Goal: Book appointment/travel/reservation

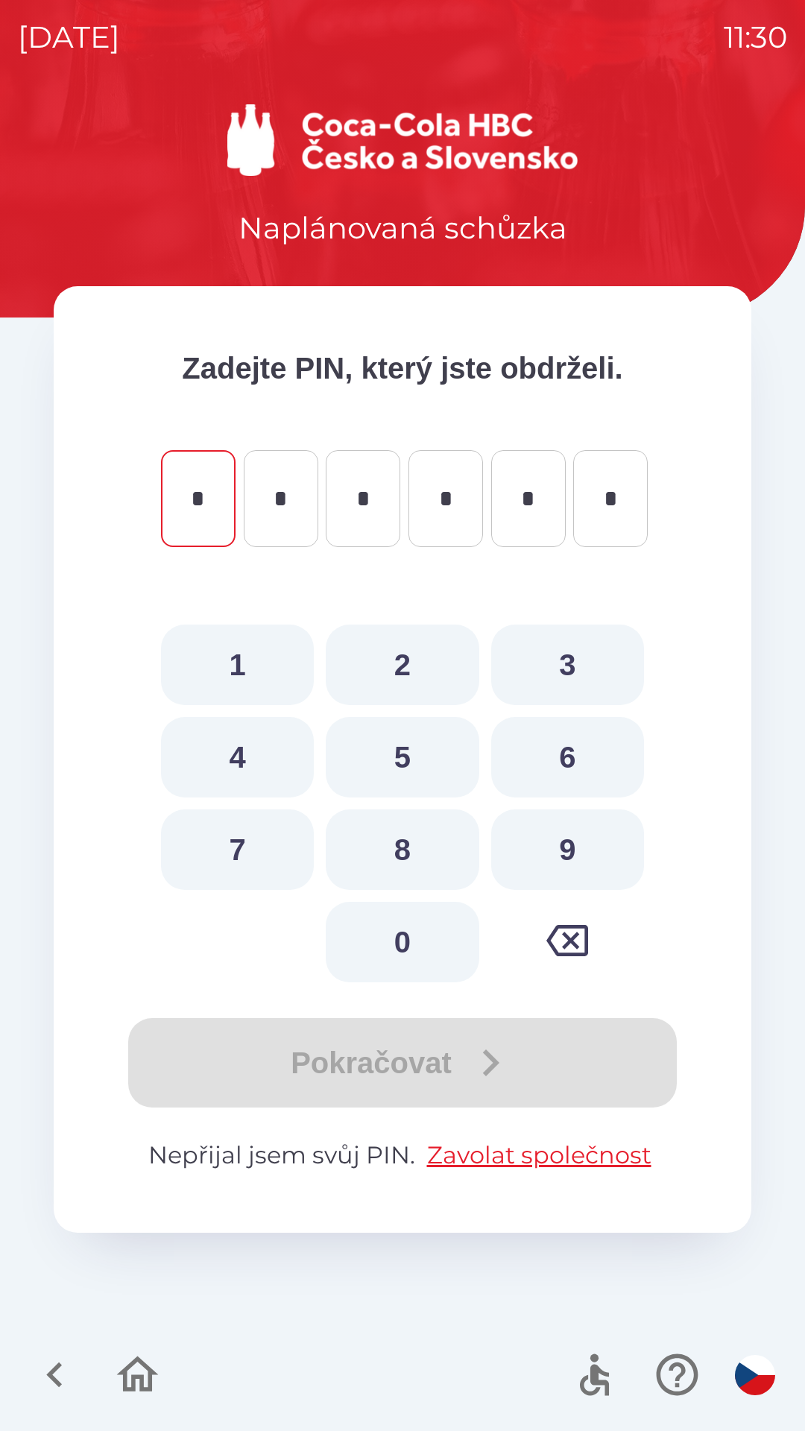
click at [411, 764] on button "5" at bounding box center [402, 757] width 153 height 81
type input "*"
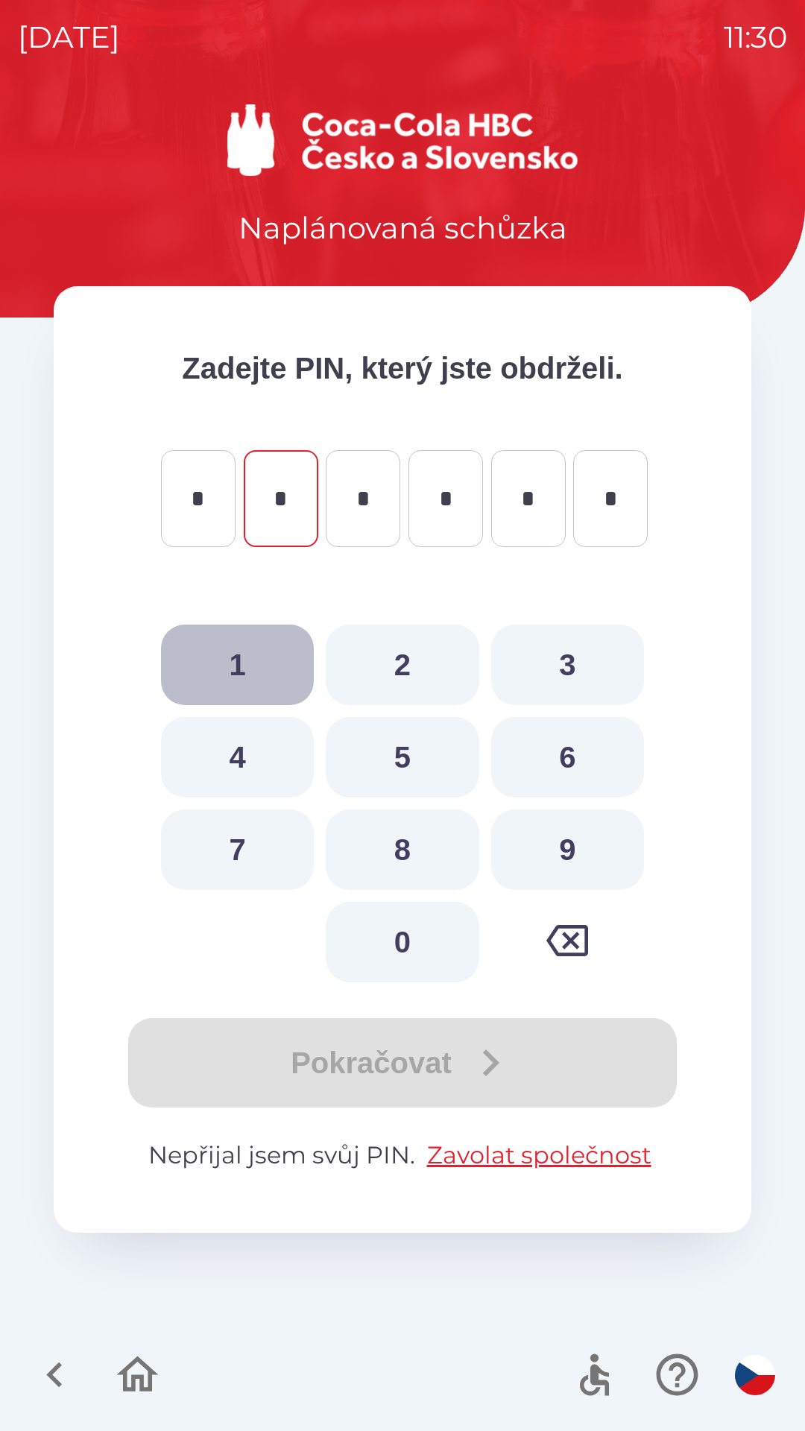
click at [245, 657] on button "1" at bounding box center [237, 665] width 153 height 81
type input "*"
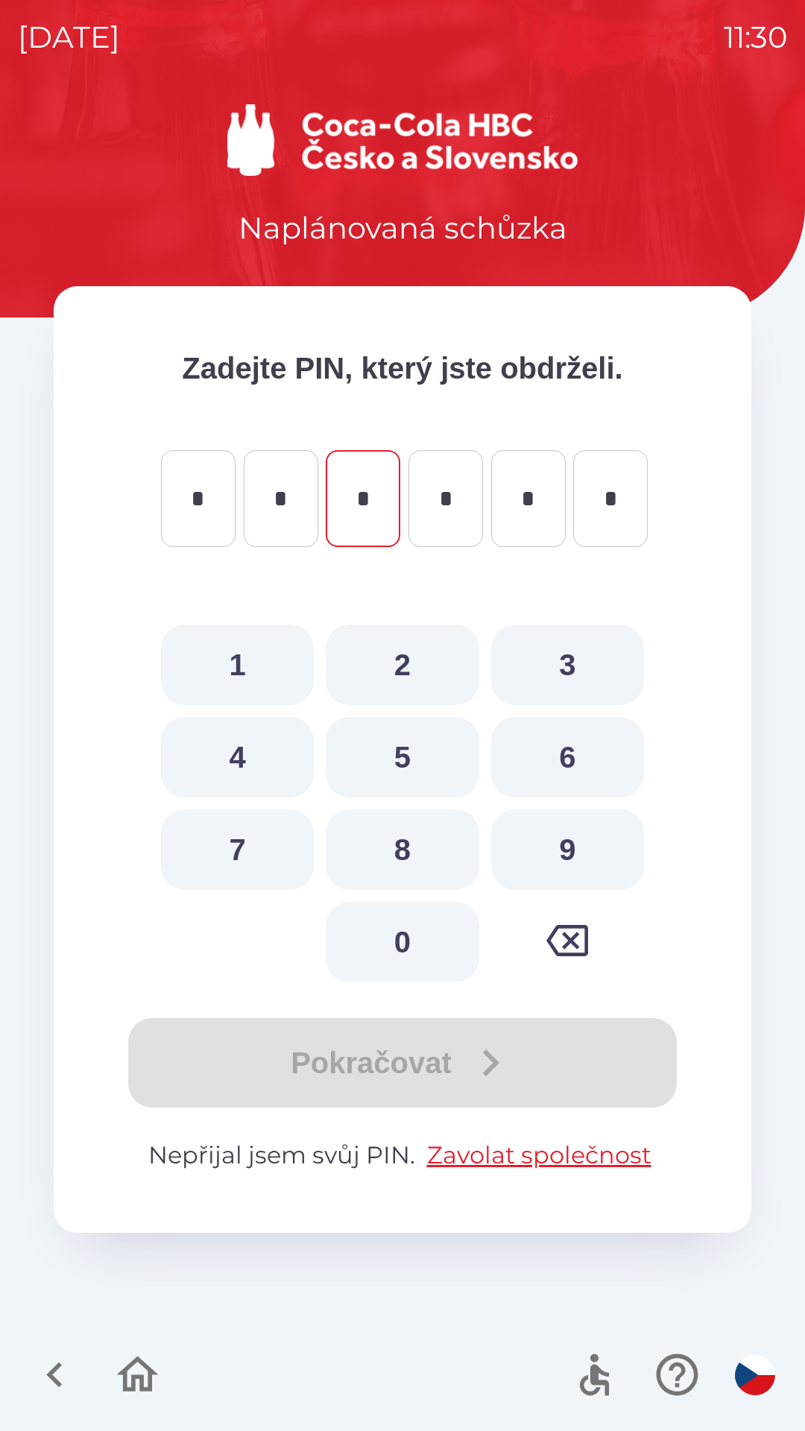
click at [572, 755] on button "6" at bounding box center [567, 757] width 153 height 81
type input "*"
click at [257, 756] on button "4" at bounding box center [237, 757] width 153 height 81
type input "*"
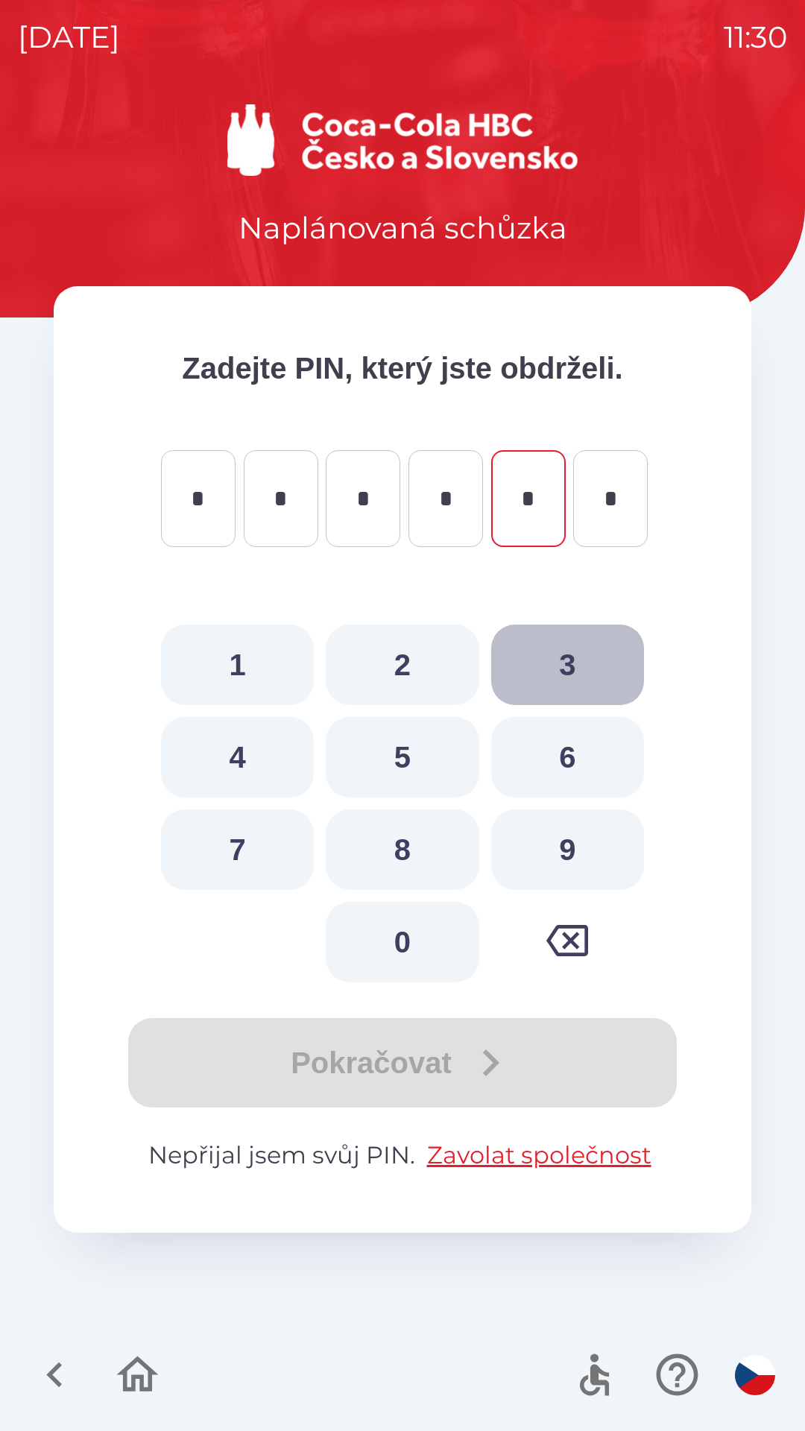
click at [563, 667] on button "3" at bounding box center [567, 665] width 153 height 81
type input "*"
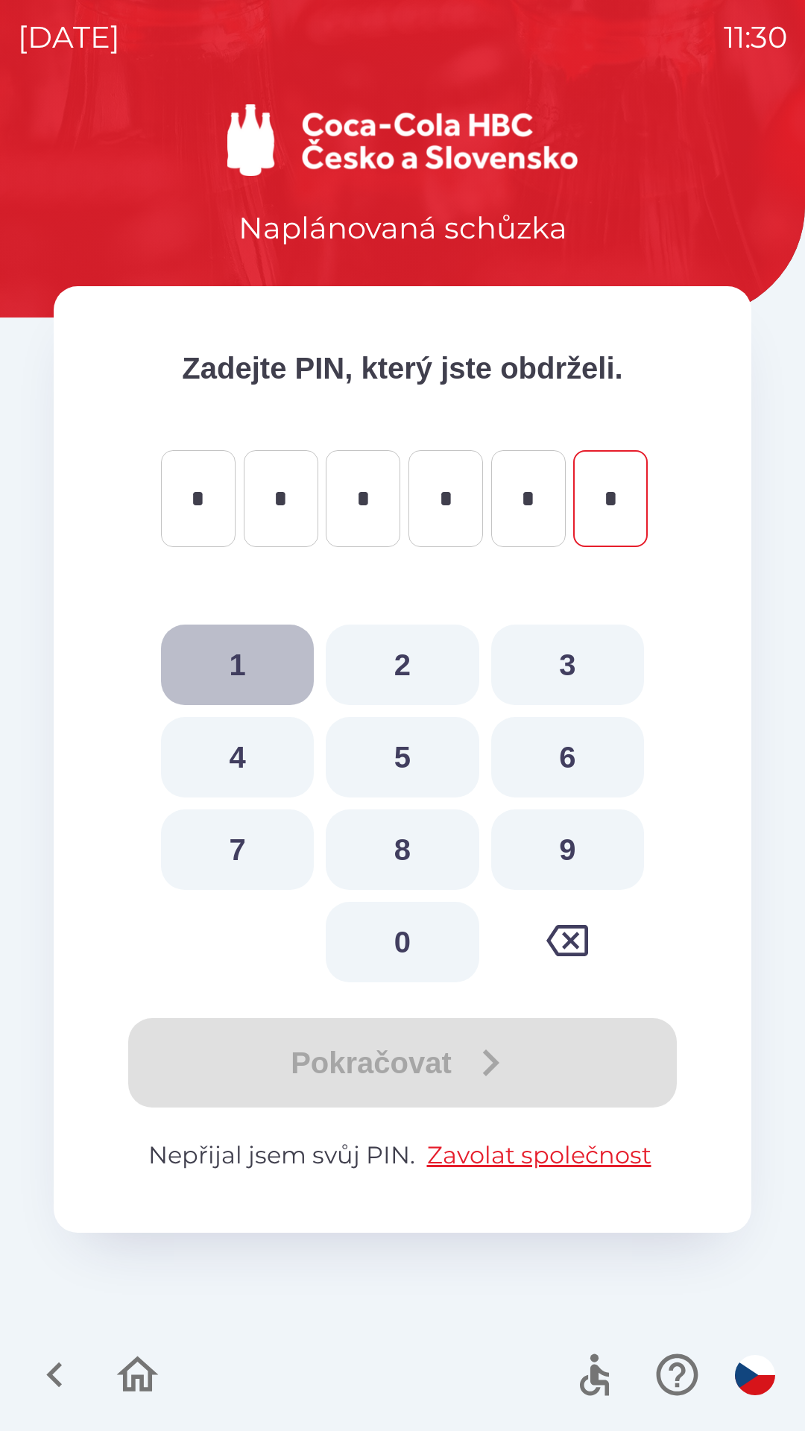
click at [252, 656] on button "1" at bounding box center [237, 665] width 153 height 81
type input "*"
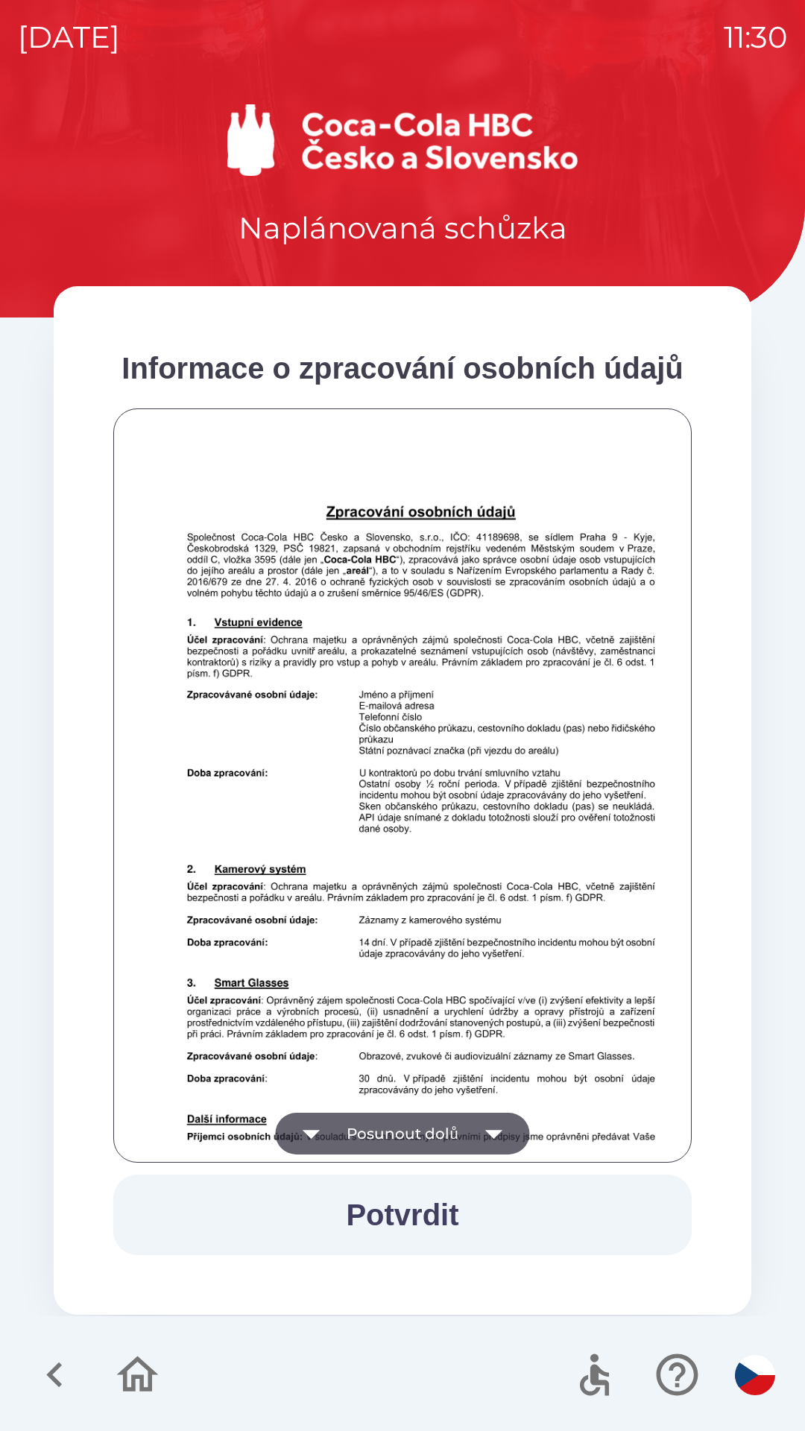
click at [379, 1198] on button "Potvrdit" at bounding box center [402, 1215] width 578 height 81
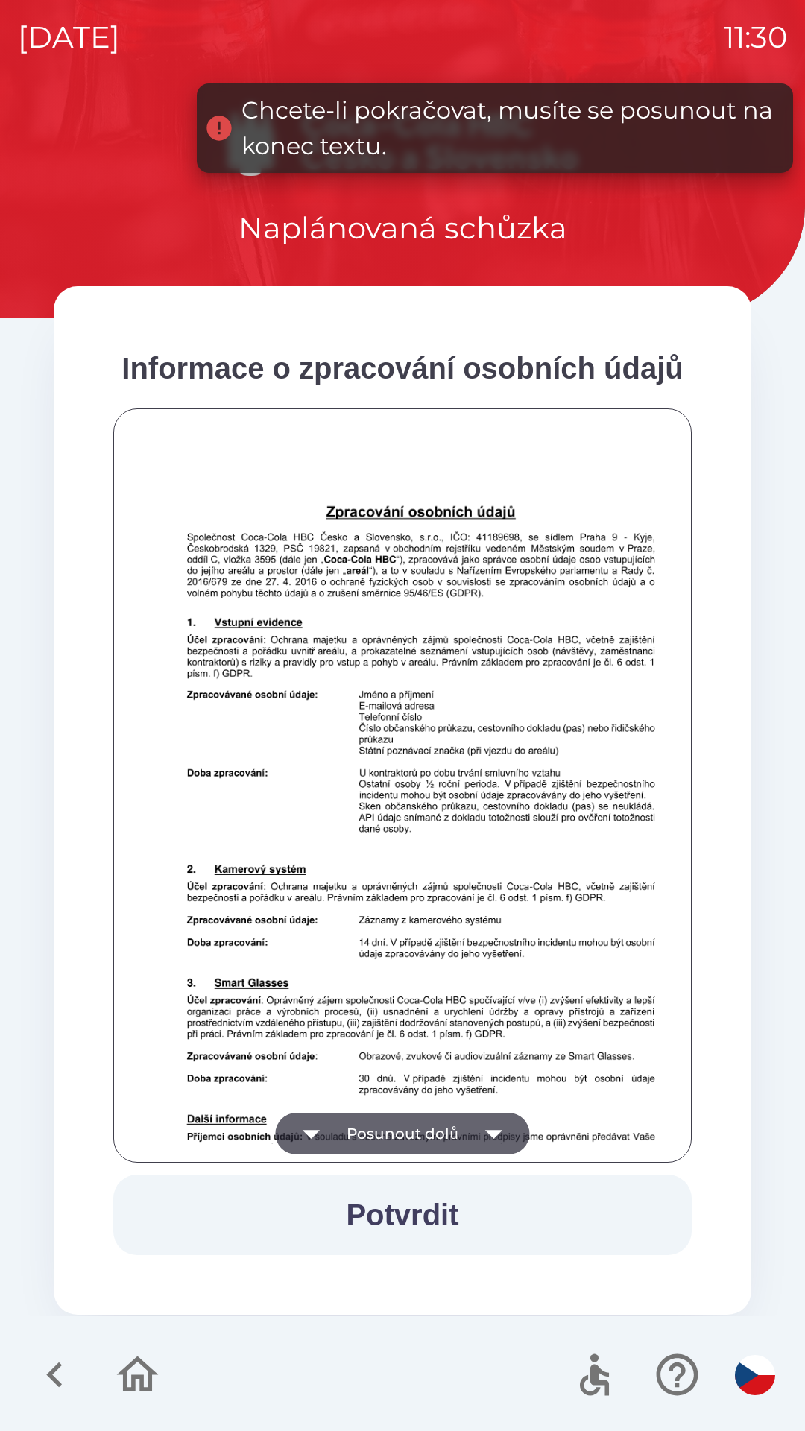
click at [494, 1127] on icon "button" at bounding box center [494, 1134] width 42 height 42
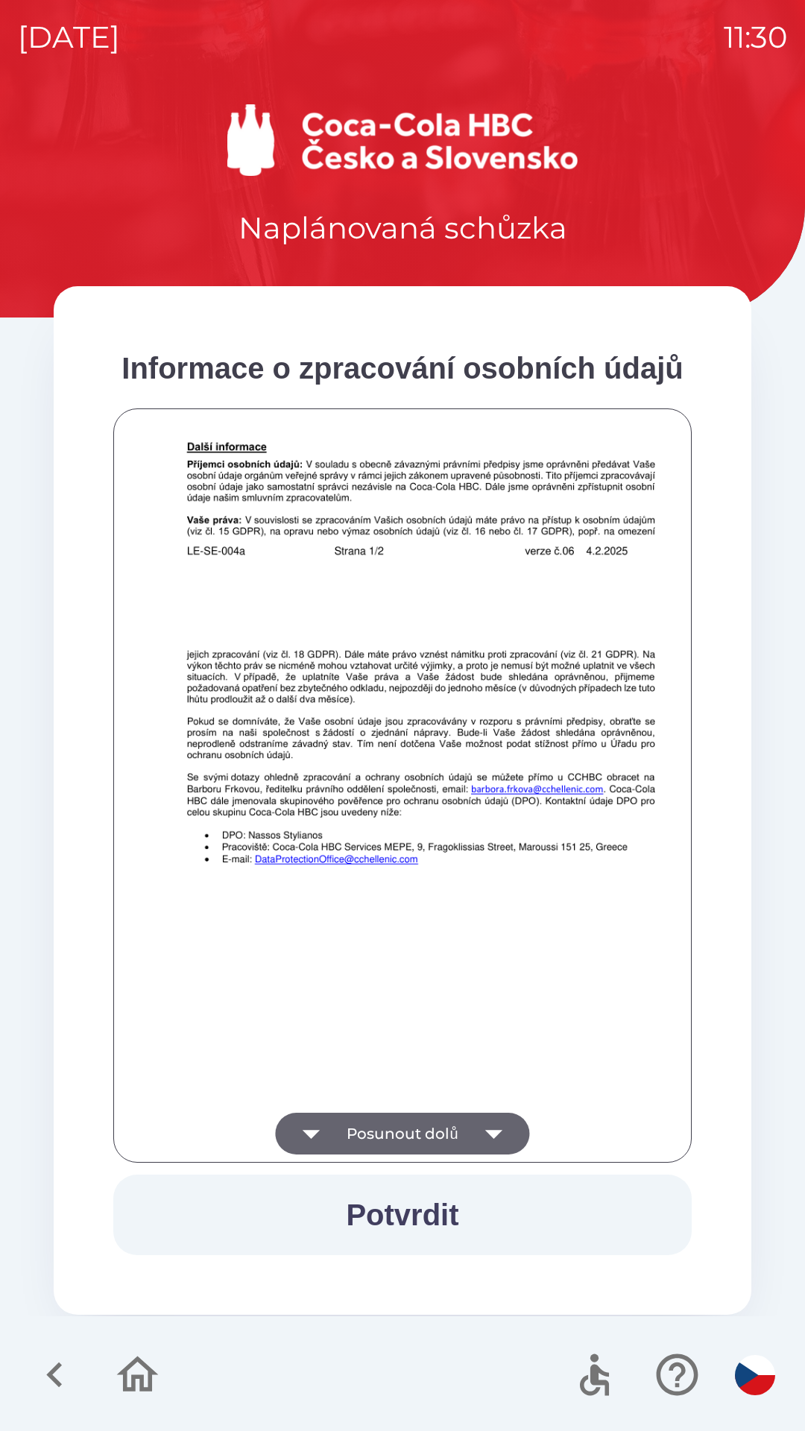
click at [494, 1123] on icon "button" at bounding box center [494, 1134] width 42 height 42
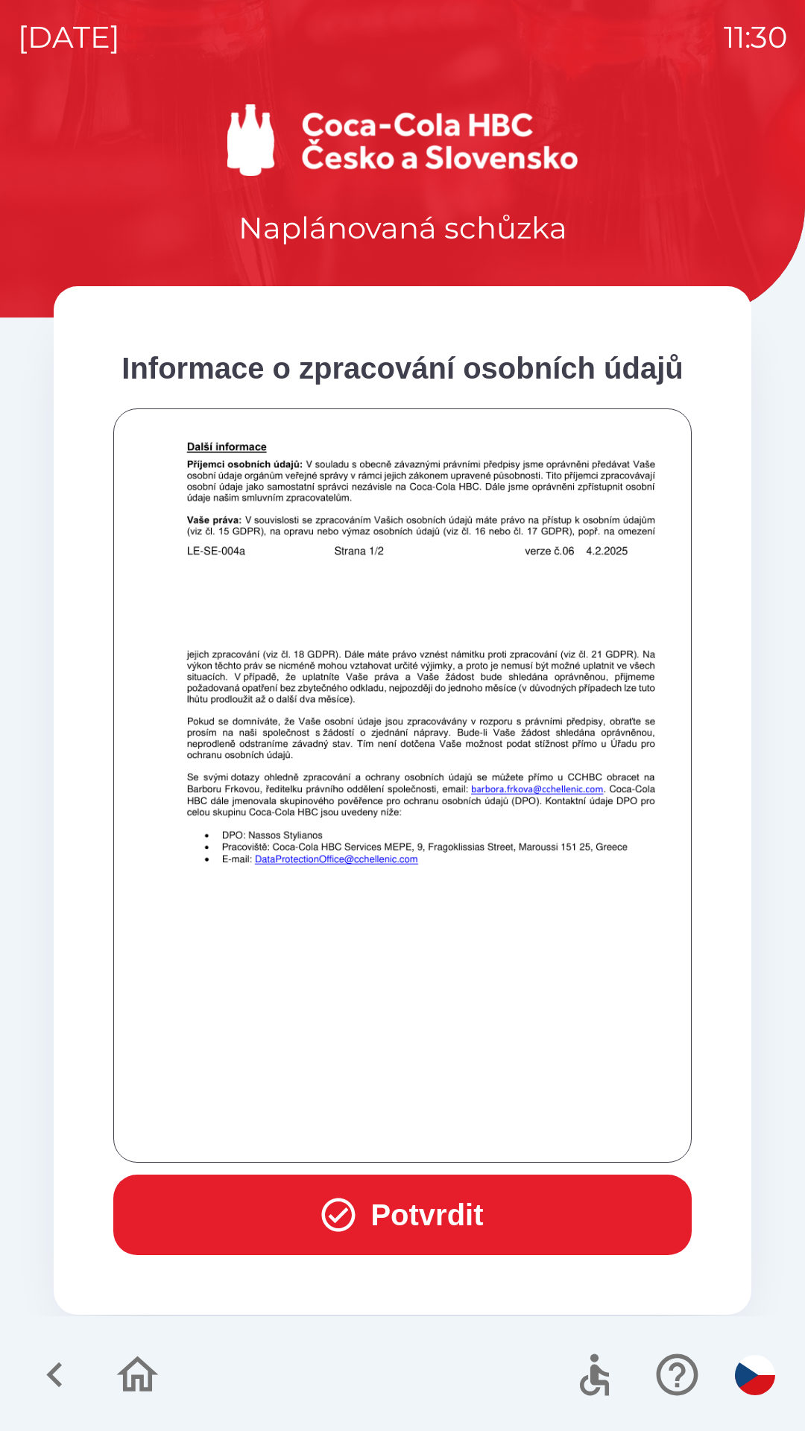
scroll to position [1047, 0]
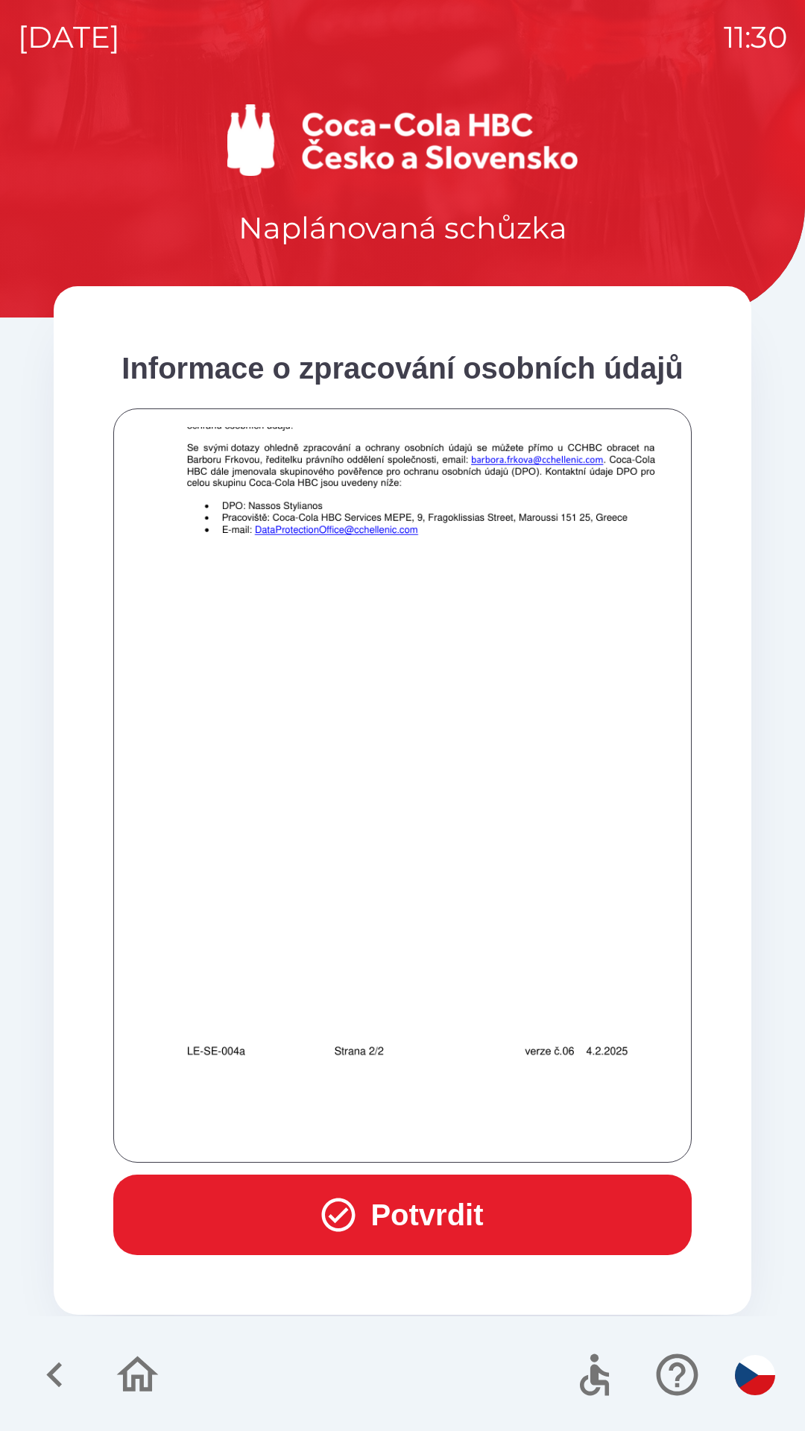
click at [434, 1207] on button "Potvrdit" at bounding box center [402, 1215] width 578 height 81
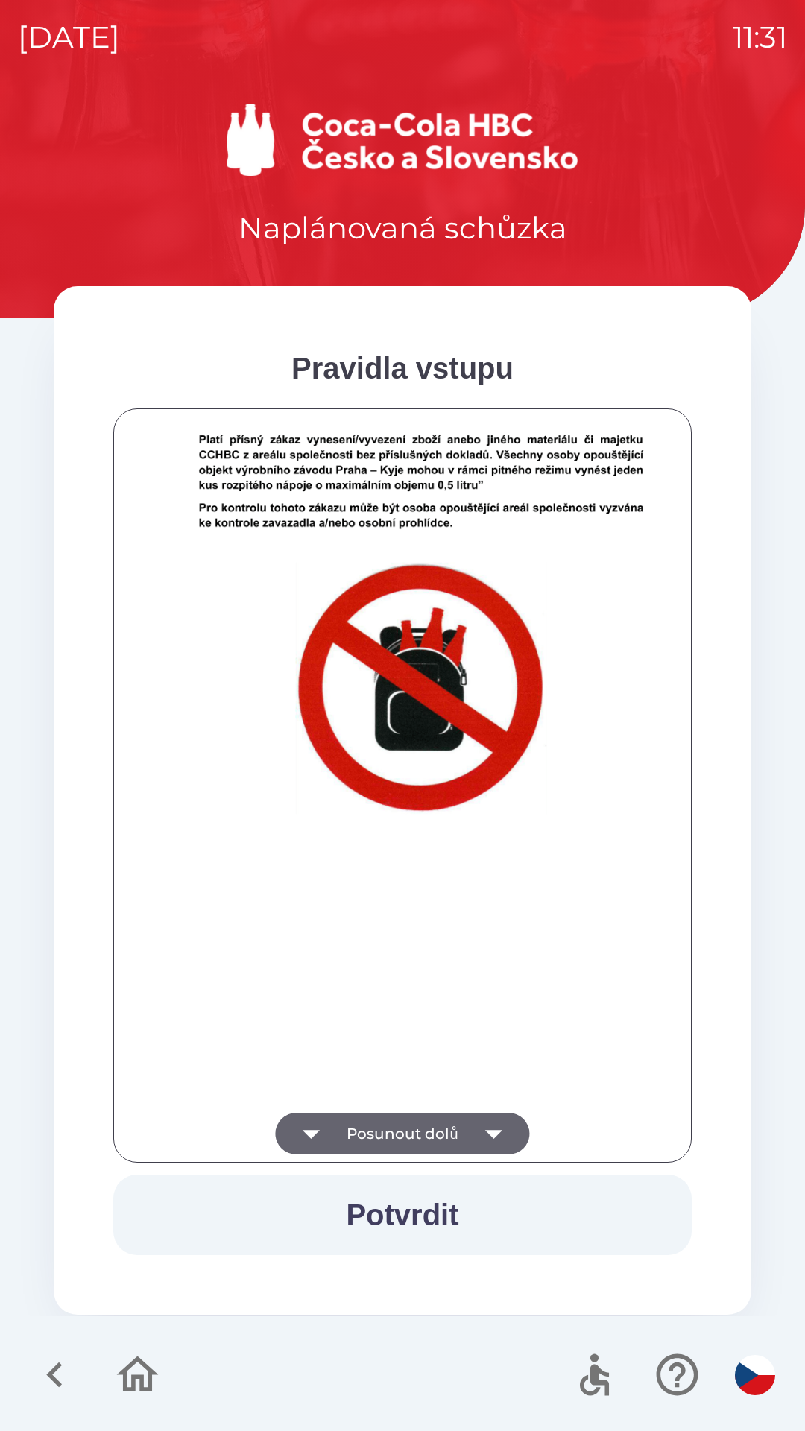
scroll to position [9229, 0]
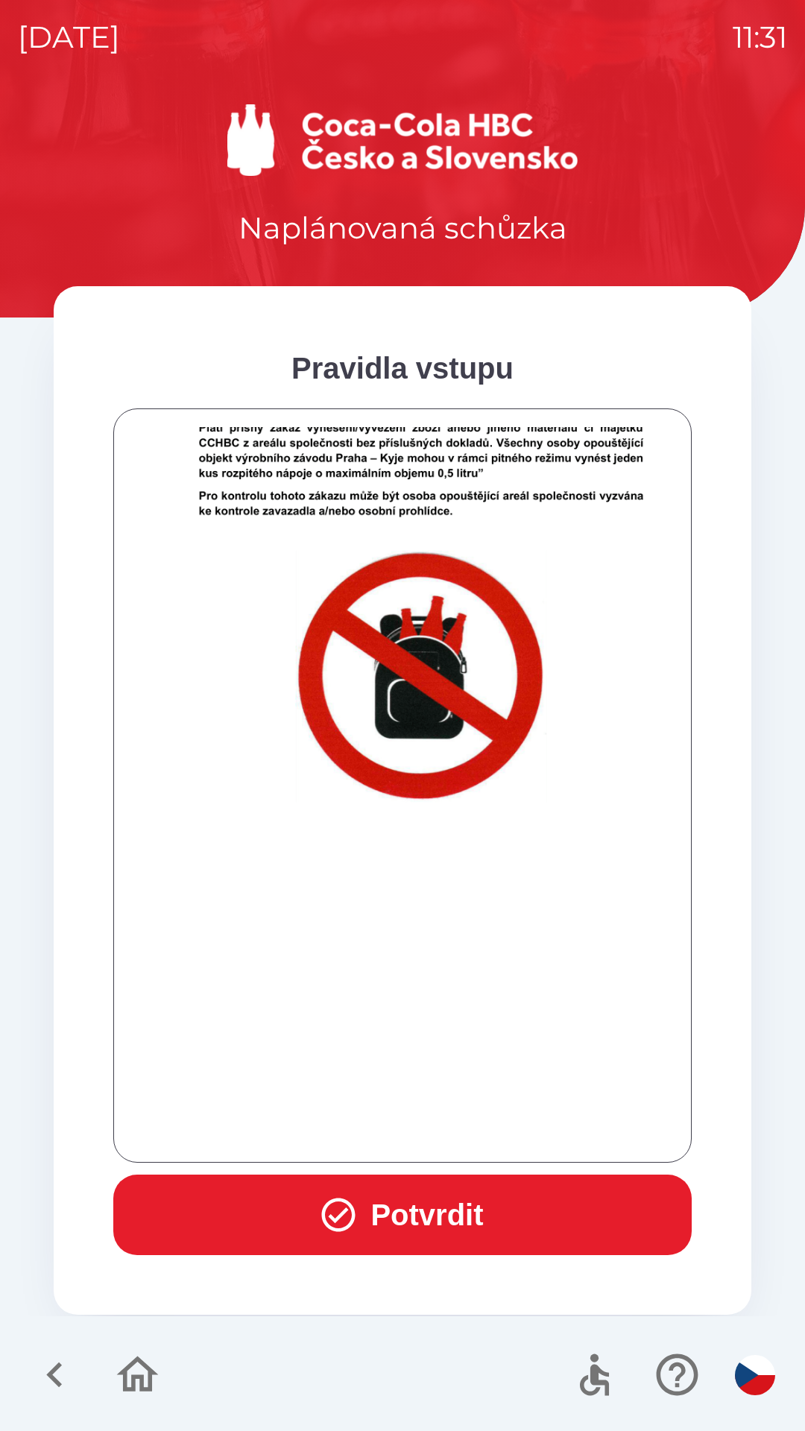
click at [439, 1194] on button "Potvrdit" at bounding box center [402, 1215] width 578 height 81
